Goal: Transaction & Acquisition: Purchase product/service

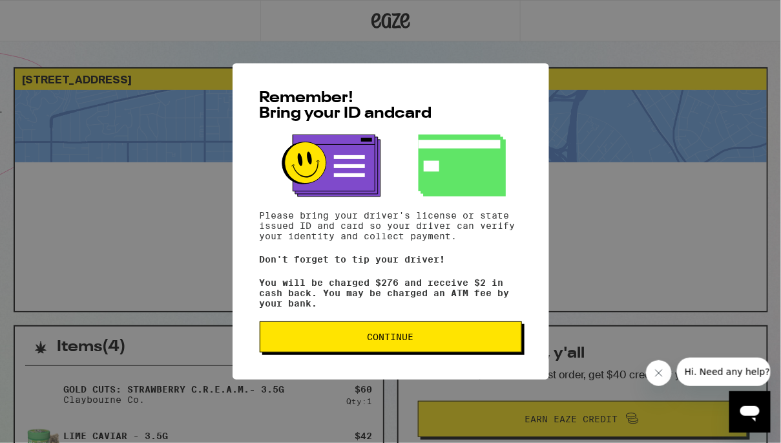
click at [405, 337] on span "Continue" at bounding box center [391, 336] width 47 height 9
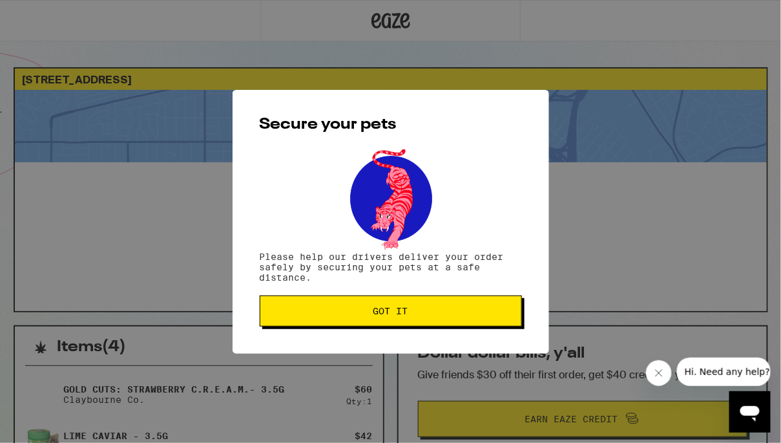
click at [382, 312] on span "Got it" at bounding box center [391, 310] width 35 height 9
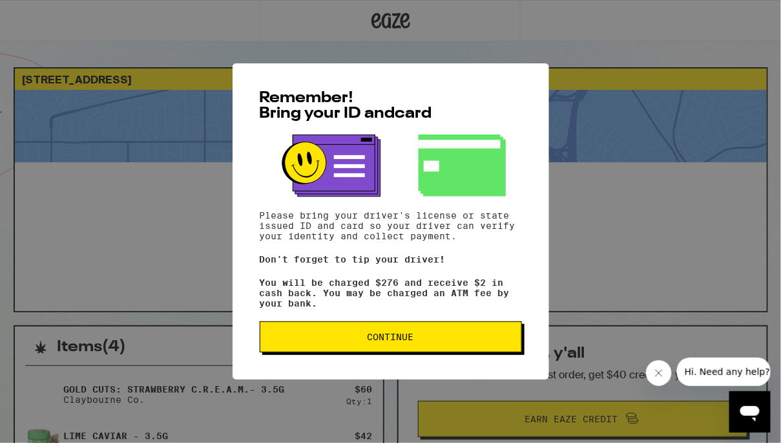
click at [358, 341] on span "Continue" at bounding box center [391, 336] width 240 height 9
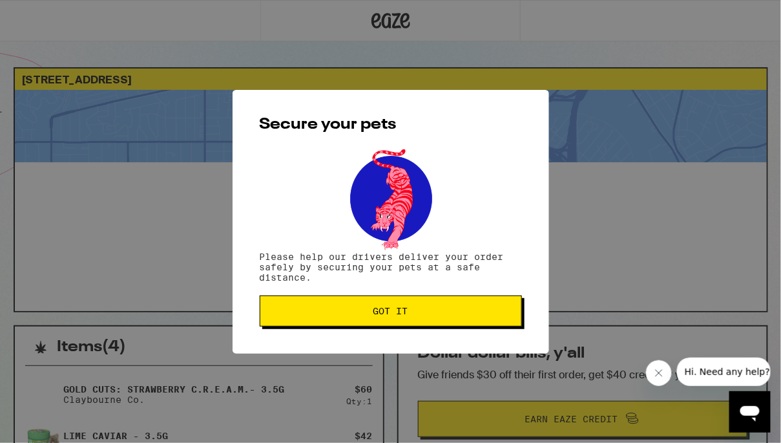
click at [663, 372] on icon "Close message from company" at bounding box center [658, 372] width 10 height 10
click at [345, 308] on span "Got it" at bounding box center [391, 310] width 240 height 9
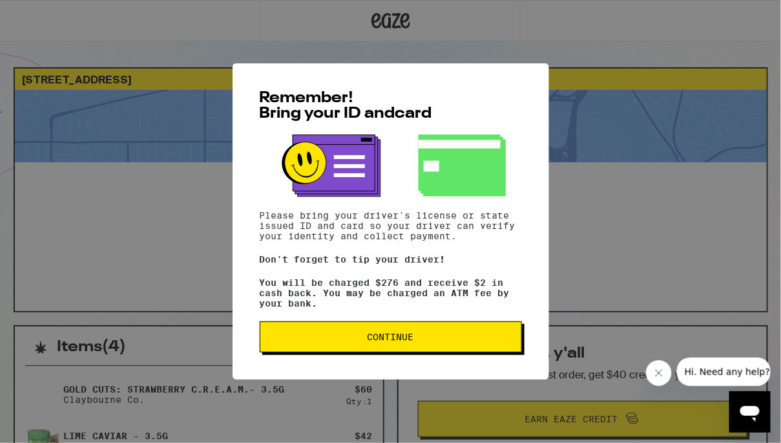
click at [374, 339] on span "Continue" at bounding box center [391, 336] width 47 height 9
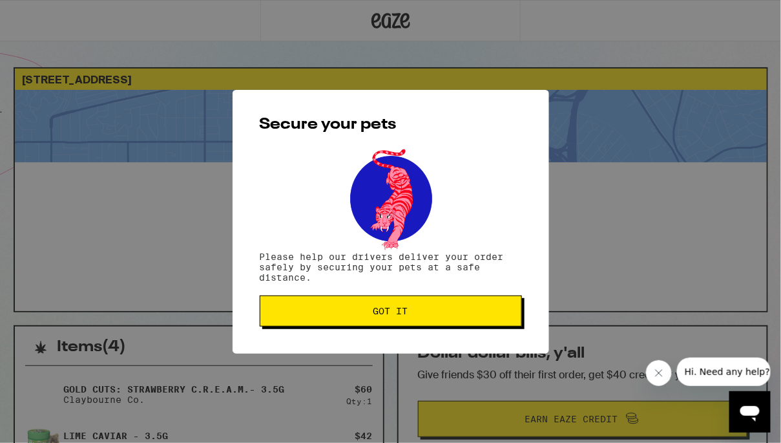
click at [385, 313] on span "Got it" at bounding box center [391, 310] width 35 height 9
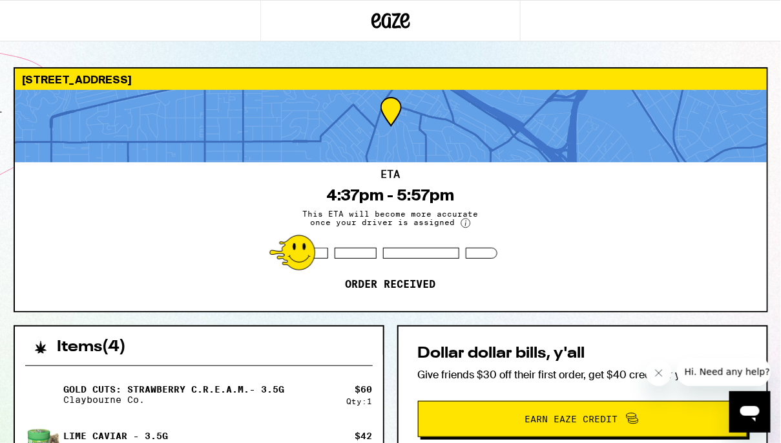
click at [657, 369] on icon "Close message from company" at bounding box center [658, 372] width 10 height 10
click at [340, 255] on div at bounding box center [356, 253] width 42 height 11
